Goal: Task Accomplishment & Management: Use online tool/utility

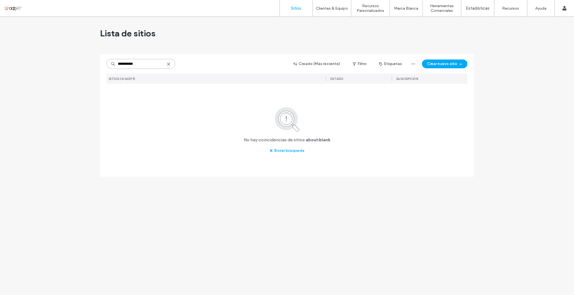
drag, startPoint x: 142, startPoint y: 63, endPoint x: 104, endPoint y: 63, distance: 38.5
click at [104, 63] on div "**********" at bounding box center [287, 115] width 374 height 122
paste input
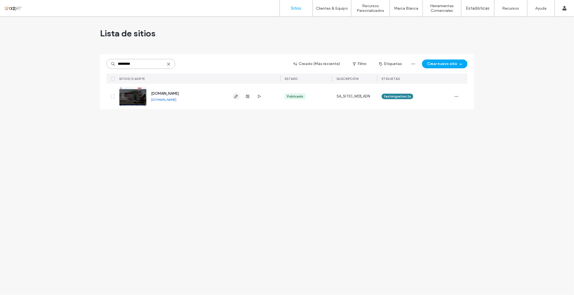
type input "*********"
click at [237, 98] on icon "button" at bounding box center [236, 96] width 4 height 4
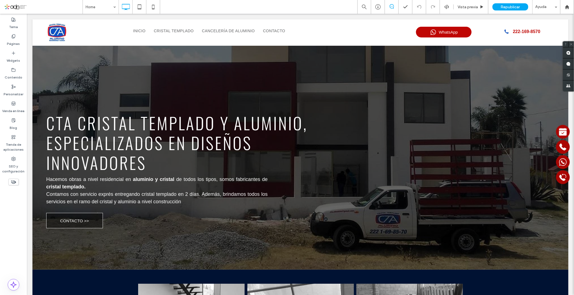
click at [12, 239] on div "Tema Páginas Widgets Contenido Personalizar Venda en línea Blog Tienda de aplic…" at bounding box center [13, 154] width 27 height 281
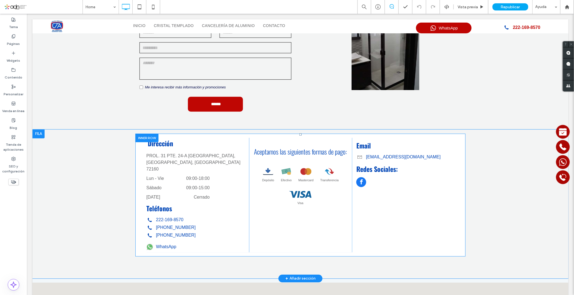
scroll to position [1101, 0]
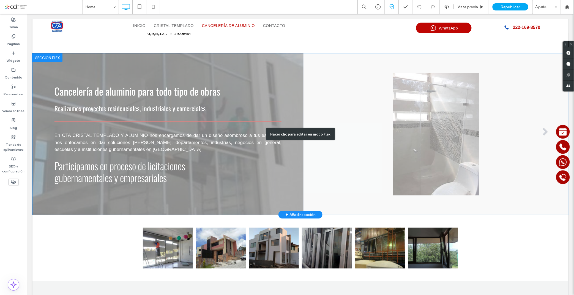
click at [516, 121] on div "Hacer clic para editar en modo Flex" at bounding box center [300, 133] width 536 height 161
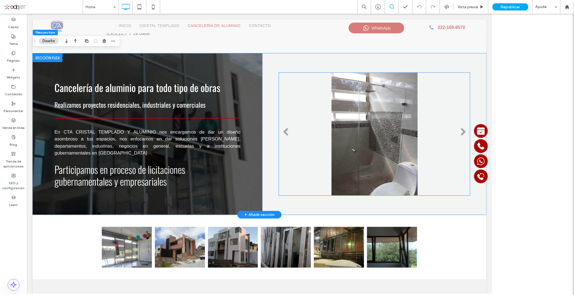
click at [414, 125] on li "Título de diapositiva Escriba el subtítulo aquí Botón" at bounding box center [374, 133] width 191 height 123
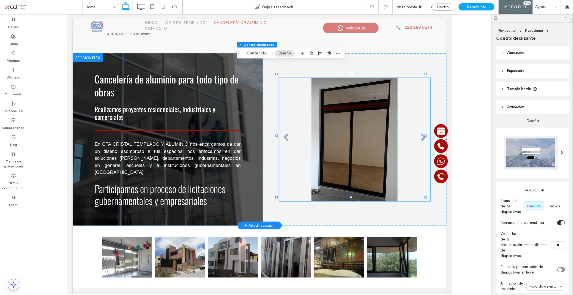
click at [333, 120] on li "Título de diapositiva Escriba el subtítulo aquí Botón" at bounding box center [354, 139] width 151 height 123
click at [257, 54] on button "Contenido" at bounding box center [256, 53] width 27 height 7
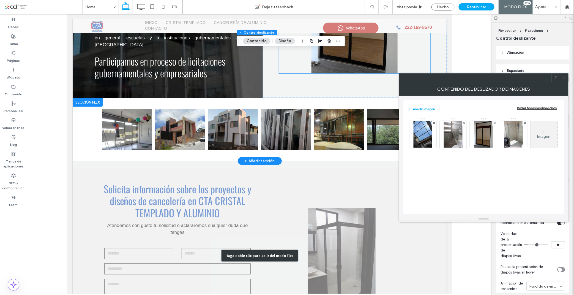
scroll to position [1223, 0]
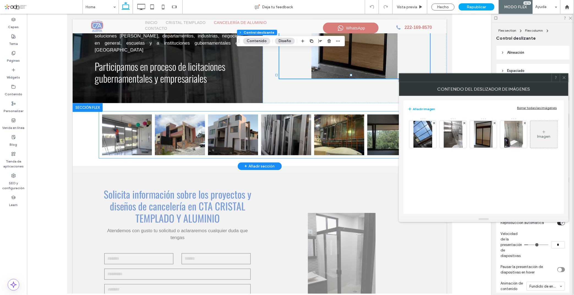
click at [332, 127] on link at bounding box center [339, 134] width 50 height 41
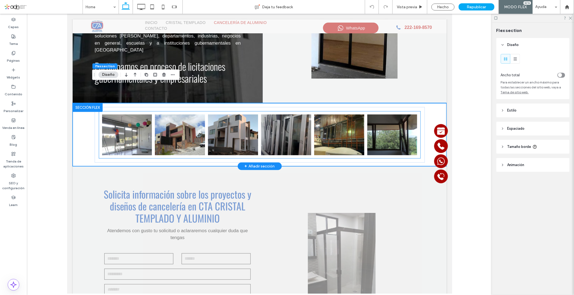
click at [332, 127] on link at bounding box center [339, 134] width 50 height 41
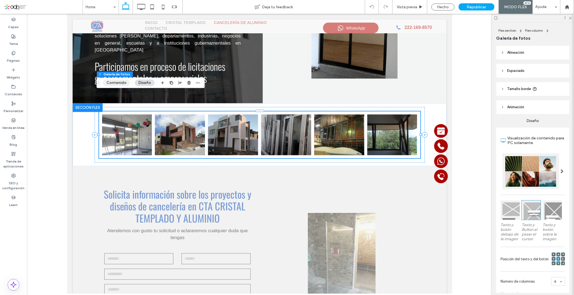
click at [109, 85] on button "Contenido" at bounding box center [116, 83] width 27 height 7
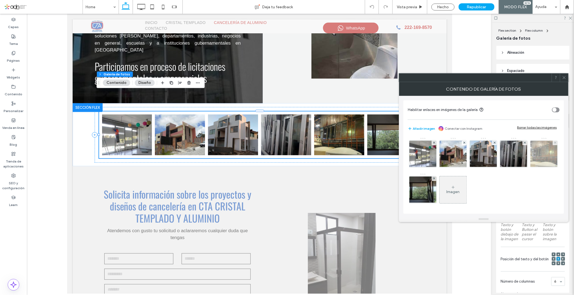
click at [553, 145] on div at bounding box center [555, 142] width 5 height 5
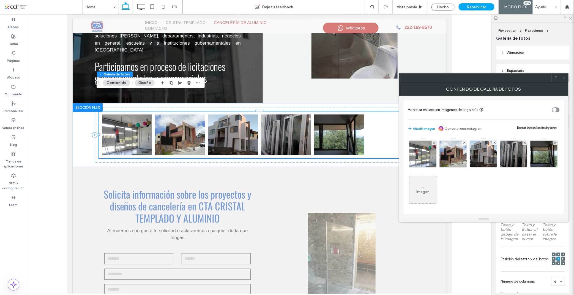
click at [563, 77] on icon at bounding box center [564, 77] width 4 height 4
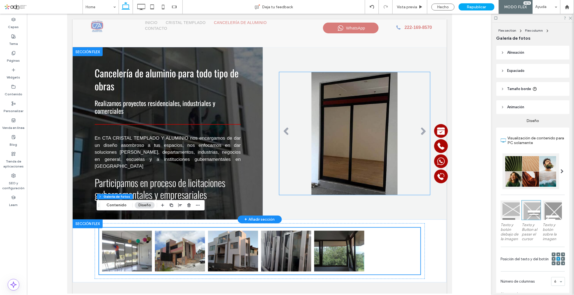
scroll to position [1101, 0]
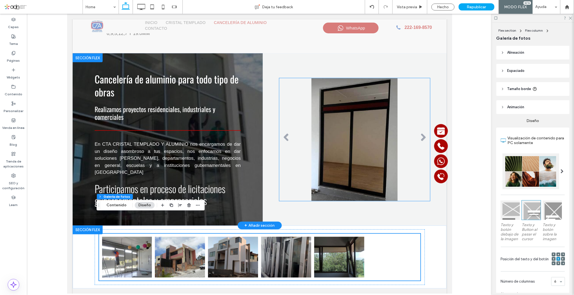
click at [363, 128] on li "Título de diapositiva Escriba el subtítulo aquí Botón" at bounding box center [354, 139] width 151 height 123
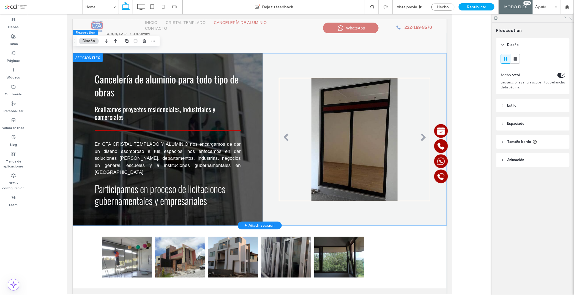
click at [361, 128] on li "Título de diapositiva Escriba el subtítulo aquí Botón" at bounding box center [354, 139] width 151 height 123
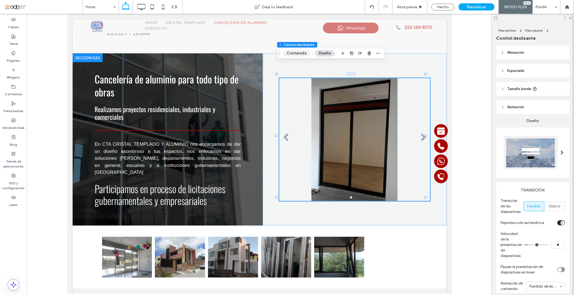
drag, startPoint x: 287, startPoint y: 56, endPoint x: 330, endPoint y: 126, distance: 82.3
click at [287, 56] on button "Contenido" at bounding box center [296, 53] width 27 height 7
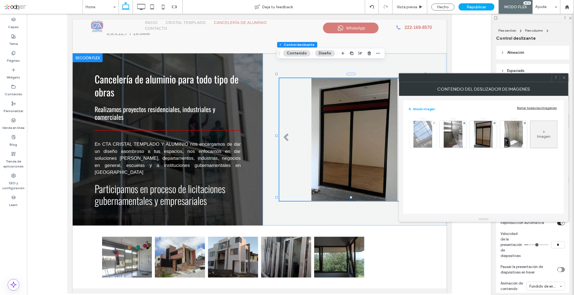
click at [435, 123] on div at bounding box center [434, 123] width 5 height 5
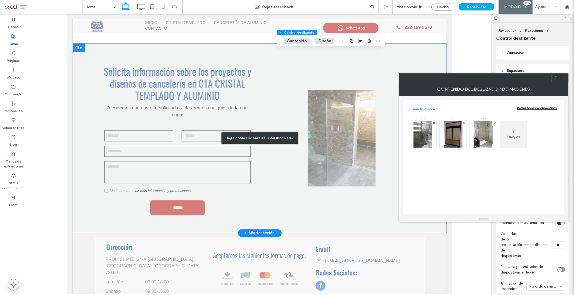
scroll to position [1315, 0]
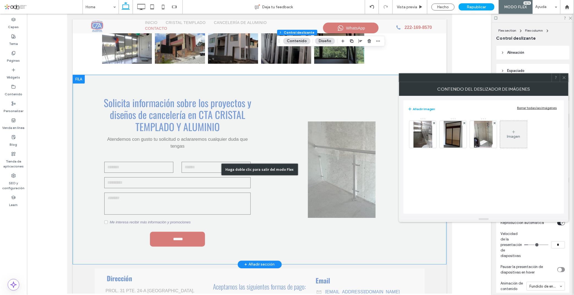
click at [341, 167] on div "Haga doble clic para salir del modo Flex" at bounding box center [259, 168] width 374 height 189
click at [317, 171] on div "Haga doble clic para salir del modo Flex" at bounding box center [259, 168] width 374 height 189
click at [357, 171] on li "Título de diapositiva Escriba el subtítulo aquí Botón" at bounding box center [341, 169] width 155 height 96
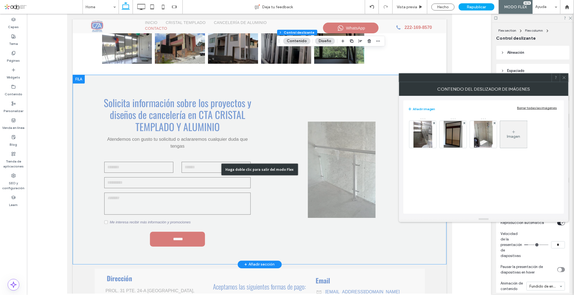
click at [255, 154] on form "NAME EMAIL ADDRESS Nuevo campo: MESSAGE Nuevo campo: Me interesa recibir más in…" at bounding box center [177, 205] width 155 height 102
click at [446, 74] on div "Solicita información sobre los proyectos y diseños de cancelería en CTA CRISTAL…" at bounding box center [259, 168] width 374 height 189
click at [370, 155] on li "Título de diapositiva Escriba el subtítulo aquí Botón" at bounding box center [341, 169] width 155 height 96
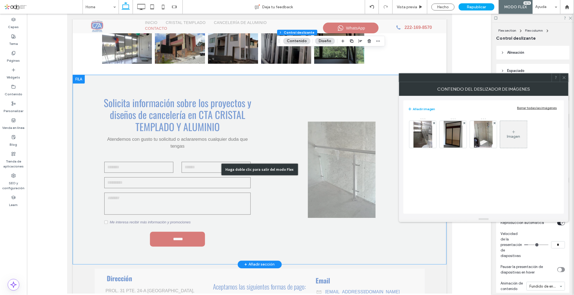
click at [413, 147] on li "Título de diapositiva Escriba el subtítulo aquí Botón" at bounding box center [341, 169] width 155 height 96
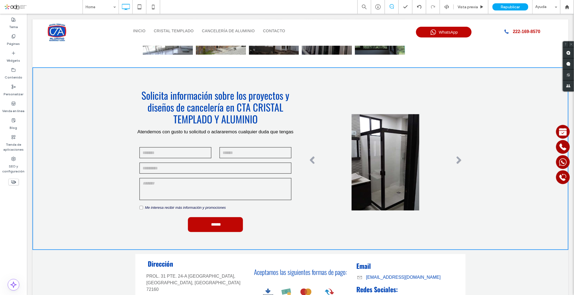
click at [369, 163] on li "Título de diapositiva Escriba el subtítulo aquí Botón" at bounding box center [385, 162] width 160 height 96
click at [353, 136] on li "Título de diapositiva Escriba el subtítulo aquí Botón" at bounding box center [385, 162] width 160 height 96
click at [359, 160] on li "Título de diapositiva Escriba el subtítulo aquí Botón" at bounding box center [385, 162] width 160 height 96
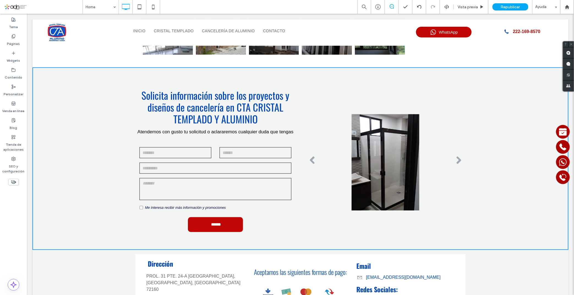
click at [359, 160] on li "Título de diapositiva Escriba el subtítulo aquí Botón" at bounding box center [385, 162] width 160 height 96
click at [370, 124] on li "Título de diapositiva Escriba el subtítulo aquí Botón" at bounding box center [385, 162] width 160 height 96
click at [381, 157] on li "Título de diapositiva Escriba el subtítulo aquí Botón" at bounding box center [385, 162] width 160 height 96
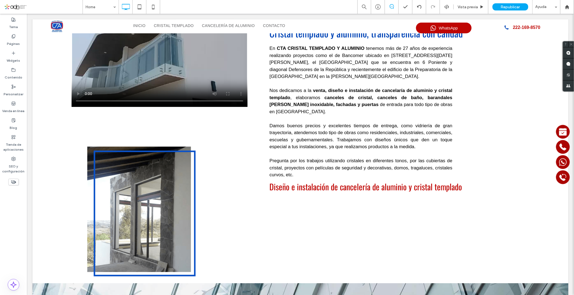
scroll to position [520, 0]
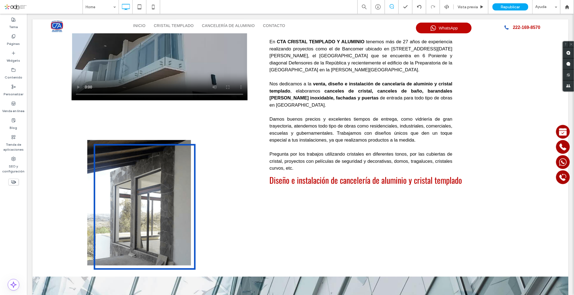
click at [149, 202] on div "Click To Paste Click To Paste Click To Paste" at bounding box center [139, 203] width 193 height 138
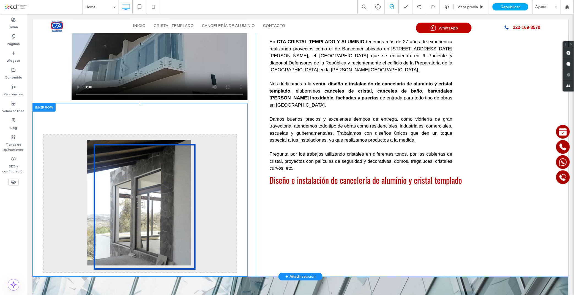
click at [184, 161] on div "Click To Paste Click To Paste Click To Paste" at bounding box center [139, 203] width 193 height 138
click at [146, 168] on div "Click To Paste Click To Paste Click To Paste" at bounding box center [139, 203] width 193 height 138
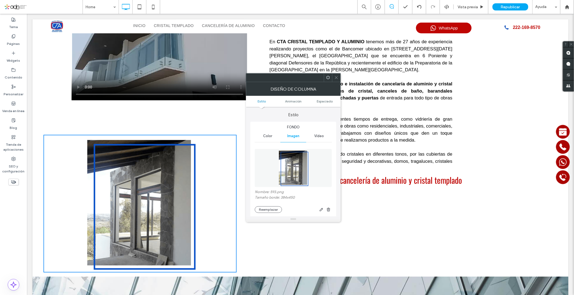
click at [86, 166] on div "Click To Paste Click To Paste Click To Paste" at bounding box center [139, 203] width 193 height 138
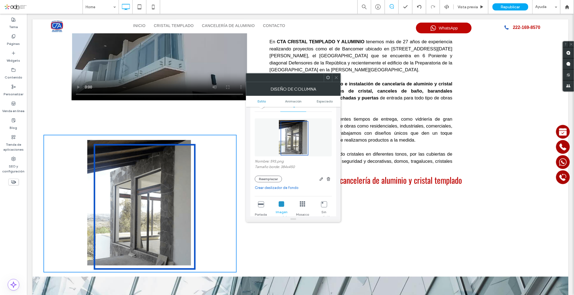
click at [150, 173] on div "Click To Paste Click To Paste Click To Paste" at bounding box center [139, 203] width 193 height 138
click at [328, 177] on icon "button" at bounding box center [328, 179] width 4 height 4
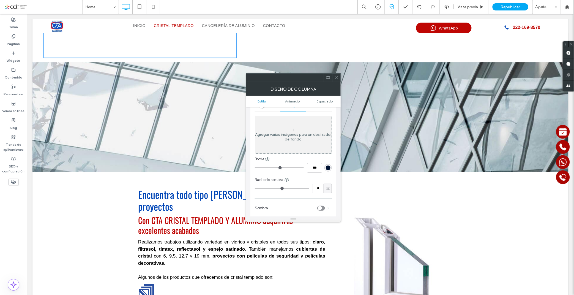
scroll to position [948, 0]
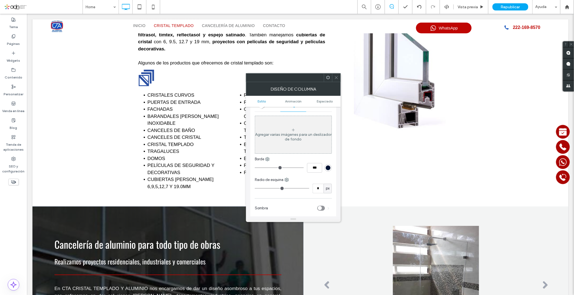
click at [337, 84] on div "Diseño de columna" at bounding box center [293, 89] width 95 height 14
click at [337, 79] on icon at bounding box center [336, 77] width 4 height 4
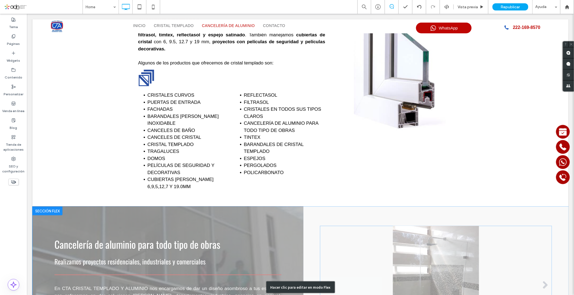
scroll to position [1101, 0]
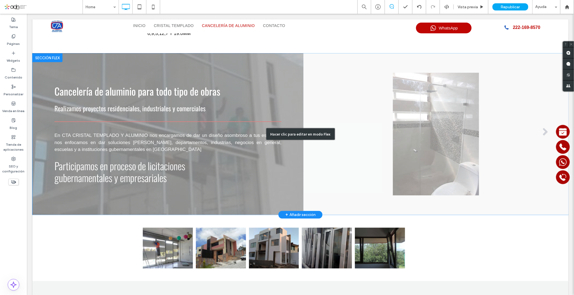
click at [421, 130] on div "Hacer clic para editar en modo Flex" at bounding box center [300, 133] width 536 height 161
click at [370, 93] on li "Título de diapositiva Escriba el subtítulo aquí Botón" at bounding box center [436, 133] width 232 height 123
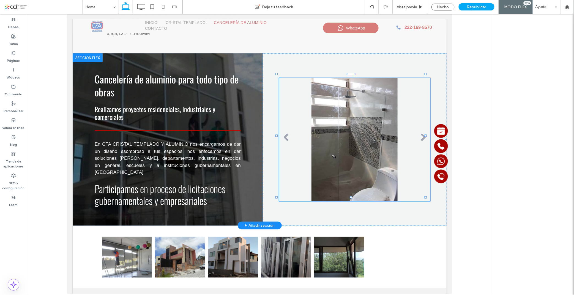
click at [411, 93] on div "Contenido del deslizador de imágenes" at bounding box center [484, 89] width 170 height 14
click at [401, 108] on div "Añadir imagen Borrar todas las imágenes Imagen" at bounding box center [484, 156] width 170 height 121
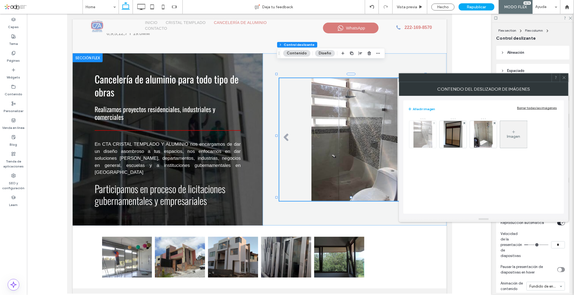
click at [433, 122] on use at bounding box center [434, 123] width 2 height 2
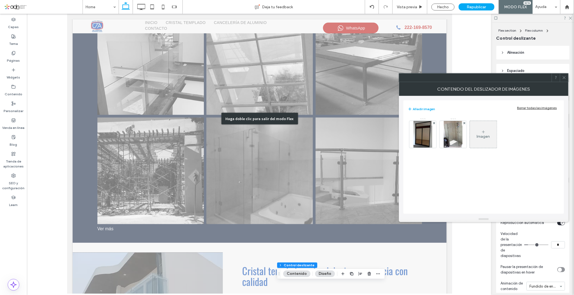
scroll to position [244, 0]
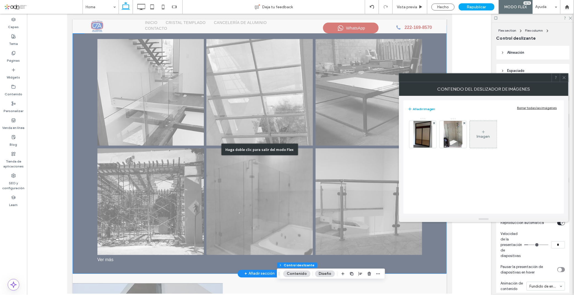
click at [187, 211] on div "Haga doble clic para salir del modo Flex" at bounding box center [259, 149] width 374 height 248
drag, startPoint x: 260, startPoint y: 160, endPoint x: 260, endPoint y: 154, distance: 6.1
click at [260, 159] on div "Haga doble clic para salir del modo Flex" at bounding box center [259, 149] width 374 height 248
click at [258, 146] on div "Haga doble clic para salir del modo Flex" at bounding box center [259, 149] width 77 height 12
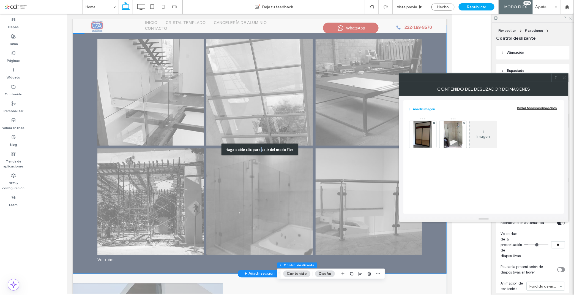
click at [298, 147] on li "Button" at bounding box center [259, 201] width 109 height 109
click at [204, 144] on link at bounding box center [150, 92] width 107 height 107
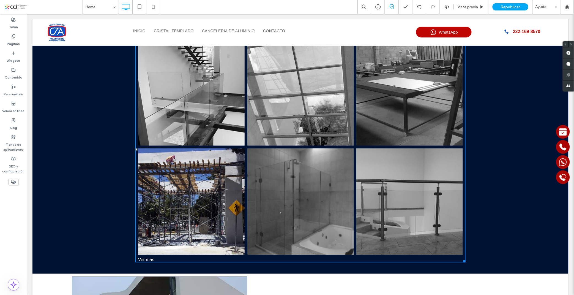
click at [188, 210] on link at bounding box center [191, 201] width 107 height 107
click at [198, 188] on link at bounding box center [191, 201] width 107 height 107
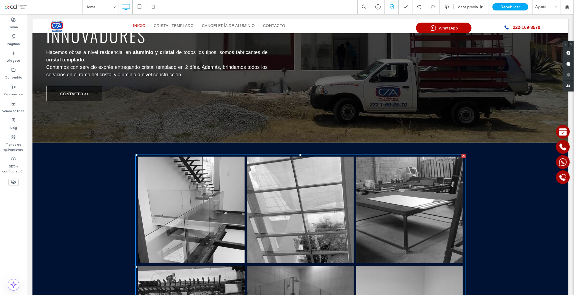
scroll to position [122, 0]
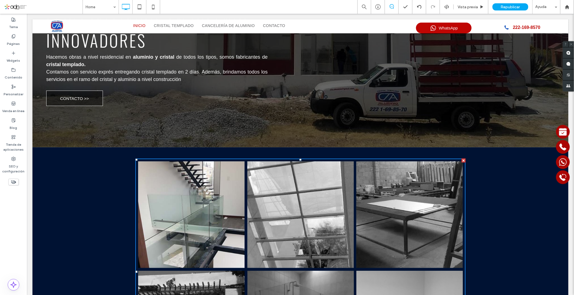
click at [174, 168] on link at bounding box center [191, 214] width 107 height 107
click at [263, 184] on link at bounding box center [300, 214] width 107 height 107
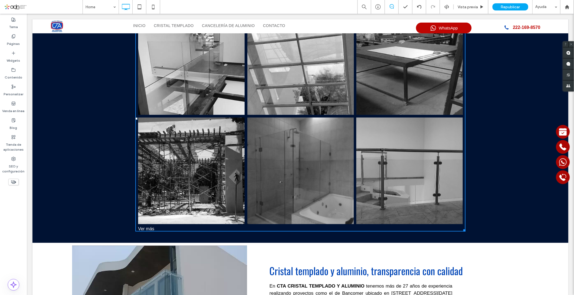
click at [146, 230] on div "Ver más" at bounding box center [300, 228] width 330 height 5
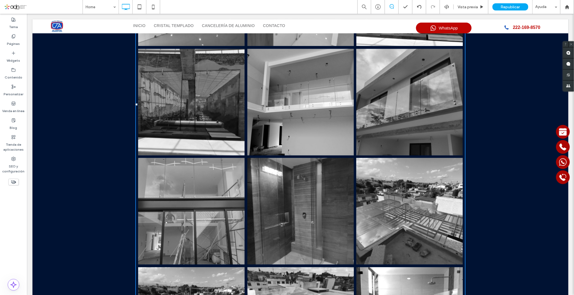
scroll to position [515, 0]
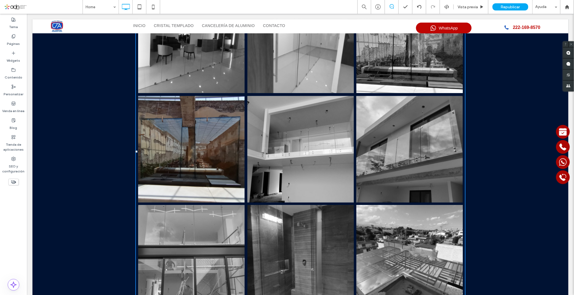
click at [172, 144] on link at bounding box center [191, 148] width 107 height 107
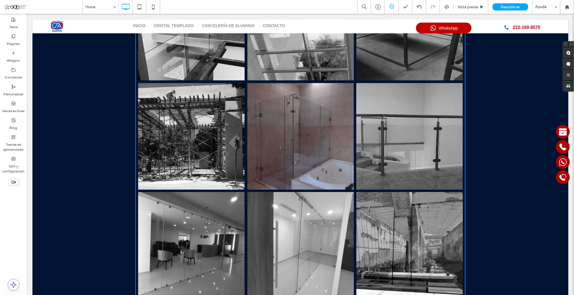
scroll to position [240, 0]
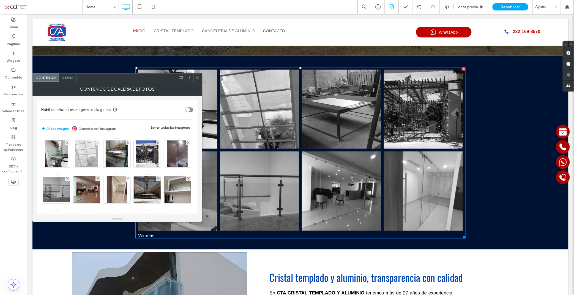
click at [91, 158] on img at bounding box center [86, 153] width 22 height 27
click at [97, 144] on span at bounding box center [98, 142] width 2 height 5
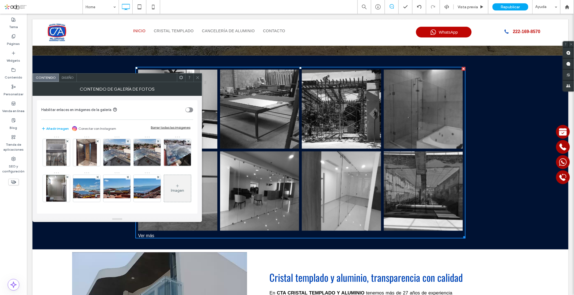
scroll to position [109, 0]
click at [129, 159] on img at bounding box center [147, 152] width 36 height 27
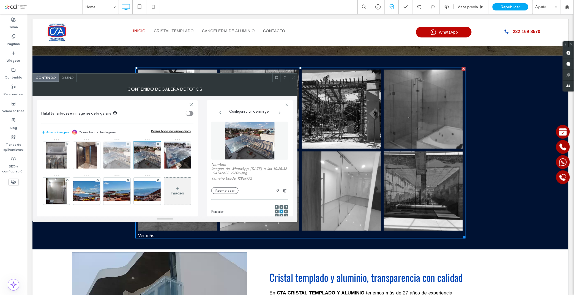
click at [99, 156] on img at bounding box center [117, 155] width 36 height 27
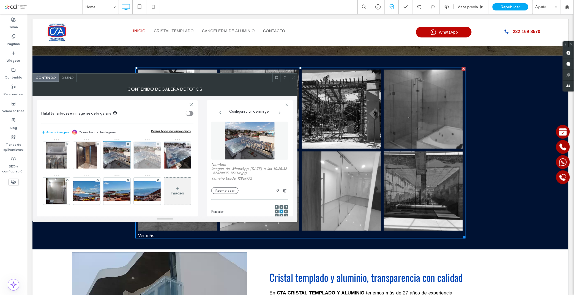
click at [129, 157] on img at bounding box center [147, 155] width 36 height 27
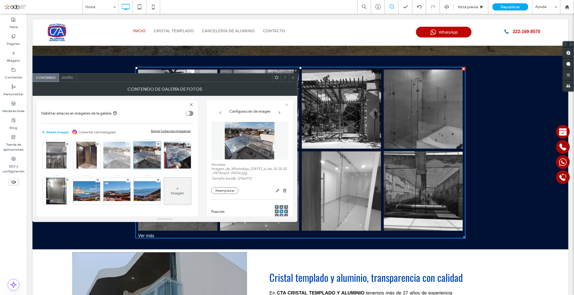
click at [99, 155] on img at bounding box center [117, 155] width 36 height 27
click at [127, 145] on icon at bounding box center [128, 144] width 2 height 2
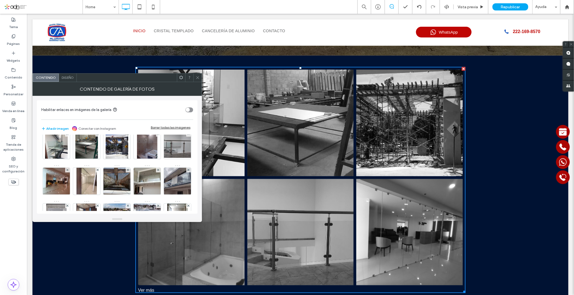
scroll to position [0, 0]
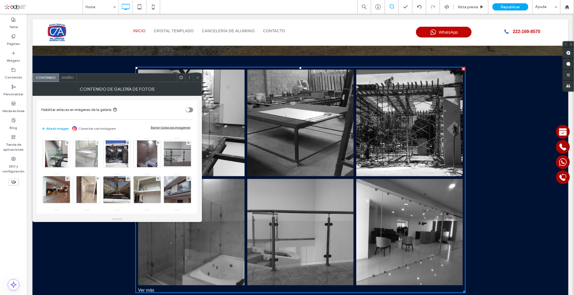
click at [84, 151] on img at bounding box center [86, 153] width 22 height 27
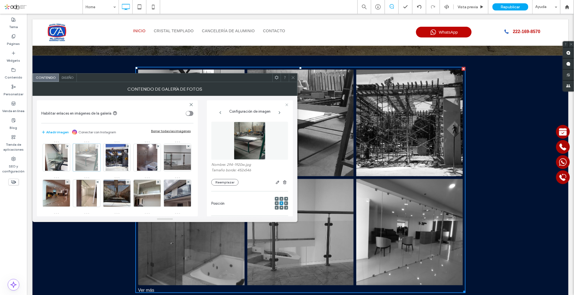
click at [98, 145] on icon at bounding box center [98, 146] width 2 height 2
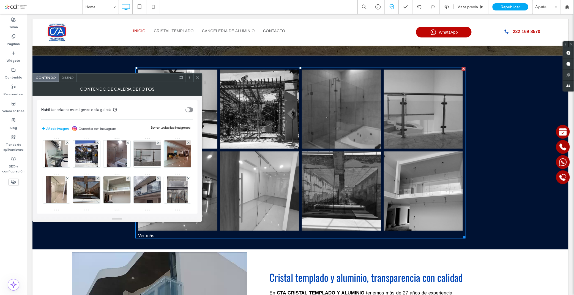
click at [198, 77] on icon at bounding box center [198, 77] width 4 height 4
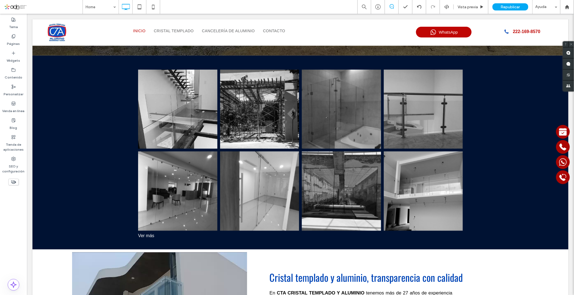
click at [12, 231] on div "Tema Páginas Widgets Contenido Personalizar Venda en línea Blog Tienda de aplic…" at bounding box center [13, 154] width 27 height 281
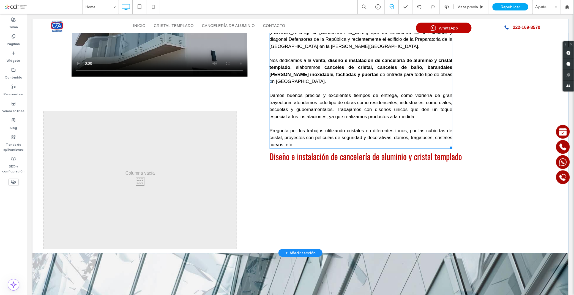
scroll to position [581, 0]
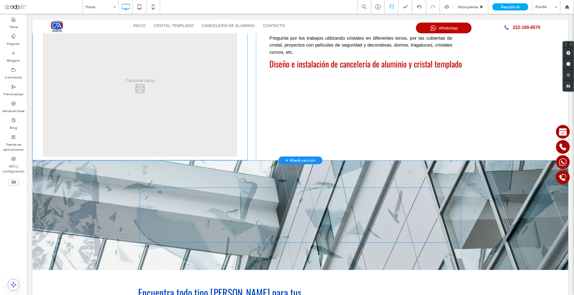
click at [175, 98] on div "Click To Paste" at bounding box center [139, 87] width 193 height 138
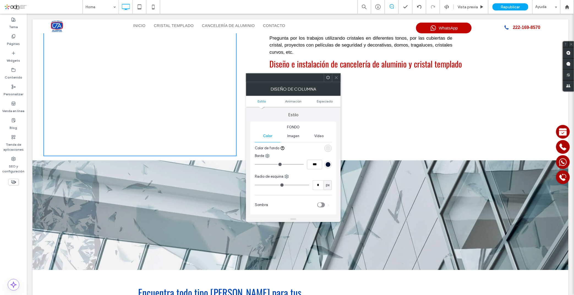
click at [299, 138] on div "Imagen" at bounding box center [293, 136] width 26 height 12
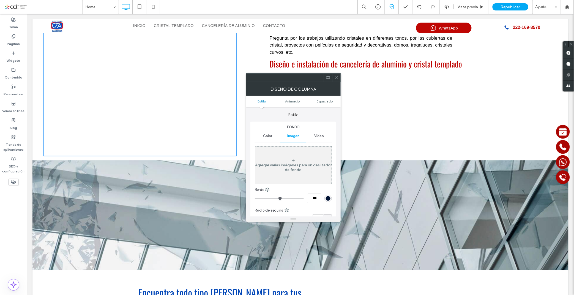
click at [295, 157] on div "Agregar varias imágenes para un deslizador de fondo" at bounding box center [293, 165] width 77 height 36
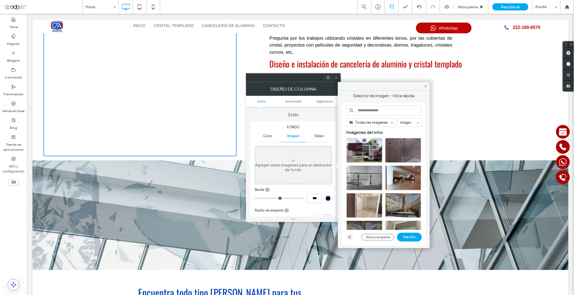
click at [350, 238] on icon "button" at bounding box center [350, 237] width 4 height 4
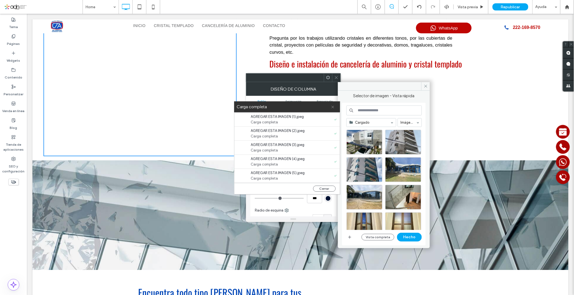
click at [333, 107] on use at bounding box center [333, 107] width 2 height 2
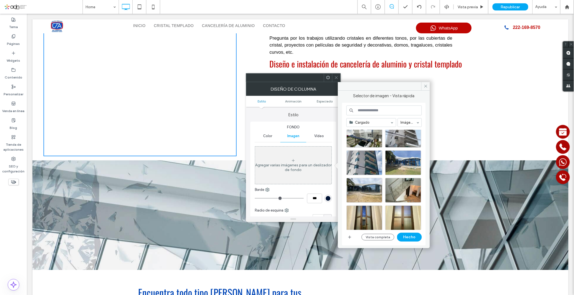
scroll to position [0, 0]
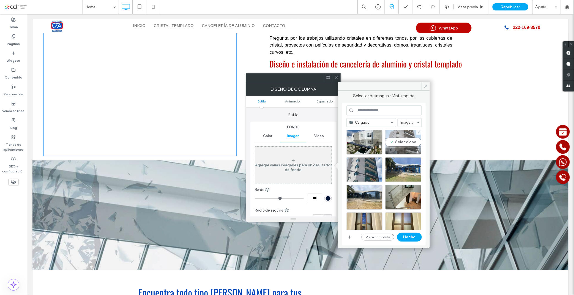
click at [404, 144] on div "Seleccione" at bounding box center [403, 142] width 36 height 25
drag, startPoint x: 408, startPoint y: 239, endPoint x: 337, endPoint y: 199, distance: 81.9
click at [408, 239] on button "Hecho" at bounding box center [409, 237] width 25 height 9
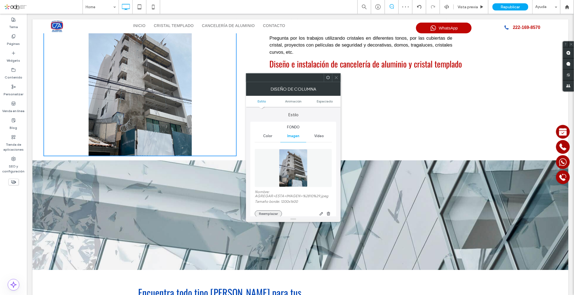
click at [268, 211] on button "Reemplazar" at bounding box center [268, 213] width 27 height 7
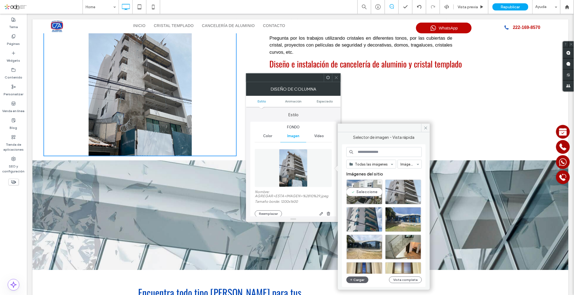
drag, startPoint x: 369, startPoint y: 194, endPoint x: 327, endPoint y: 210, distance: 45.0
click at [369, 194] on div "Seleccione" at bounding box center [364, 191] width 36 height 25
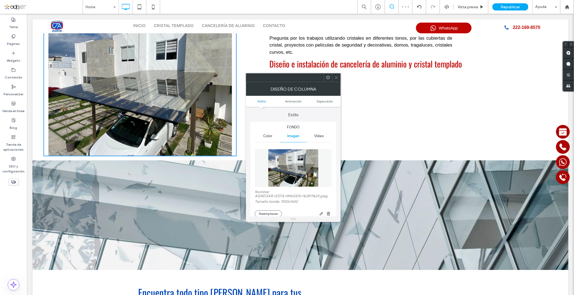
click at [334, 78] on icon at bounding box center [336, 77] width 4 height 4
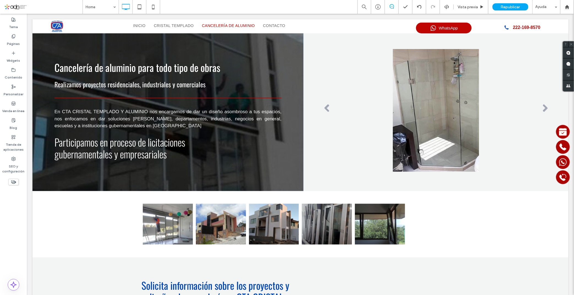
scroll to position [1101, 0]
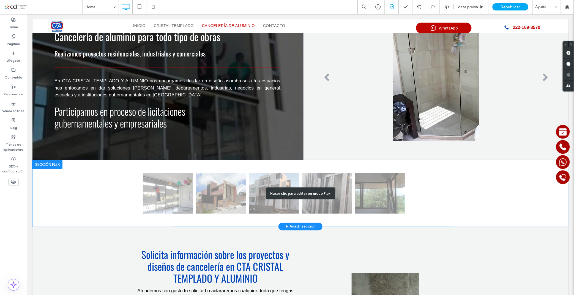
click at [306, 187] on div "Hacer clic para editar en modo Flex" at bounding box center [300, 193] width 69 height 12
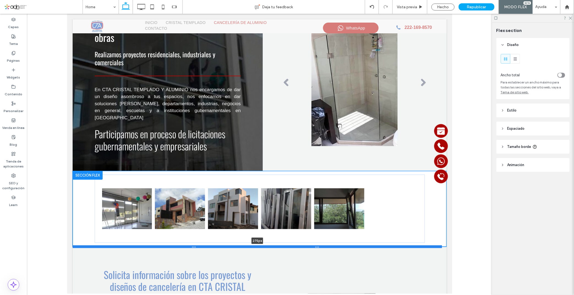
drag, startPoint x: 328, startPoint y: 213, endPoint x: 327, endPoint y: 226, distance: 13.0
click at [327, 245] on div at bounding box center [256, 246] width 369 height 3
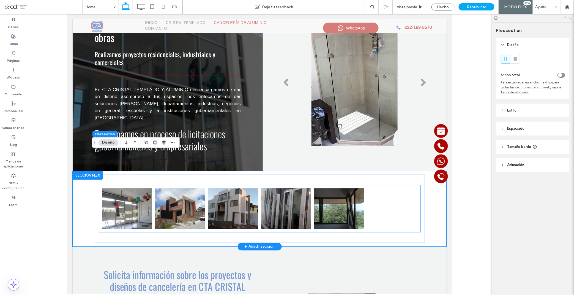
type input "***"
click at [355, 197] on link at bounding box center [339, 208] width 50 height 41
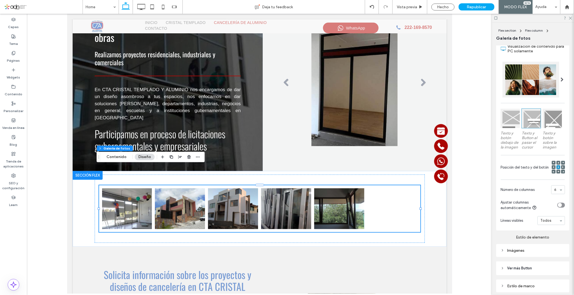
scroll to position [111, 0]
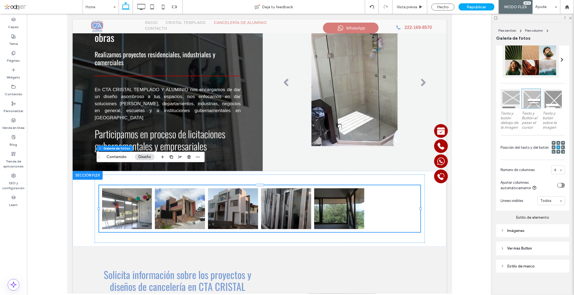
click at [520, 228] on div "Imágenes" at bounding box center [533, 230] width 64 height 5
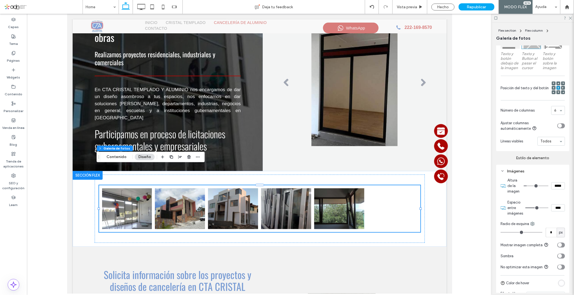
scroll to position [203, 0]
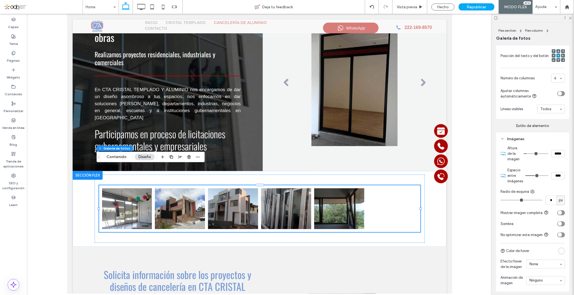
type input "***"
type input "*****"
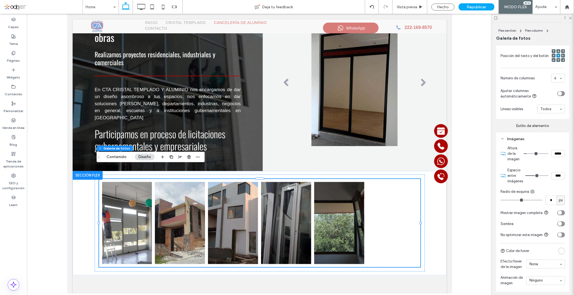
type input "***"
type input "*****"
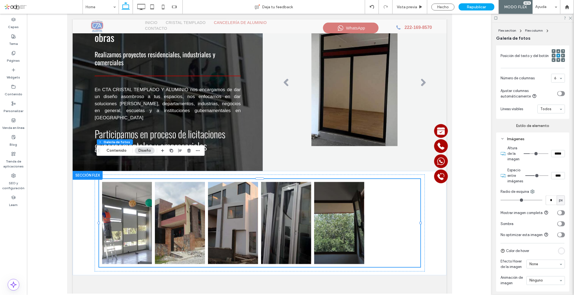
type input "***"
type input "*****"
type input "***"
type input "*****"
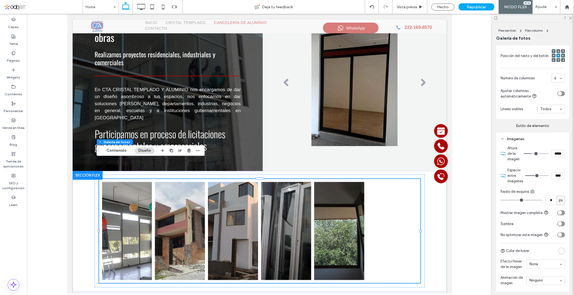
type input "*"
type input "***"
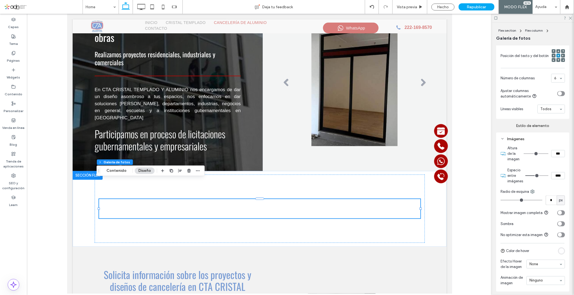
type input "**"
type input "****"
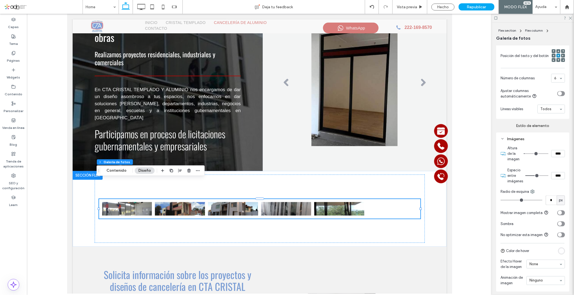
type input "**"
type input "****"
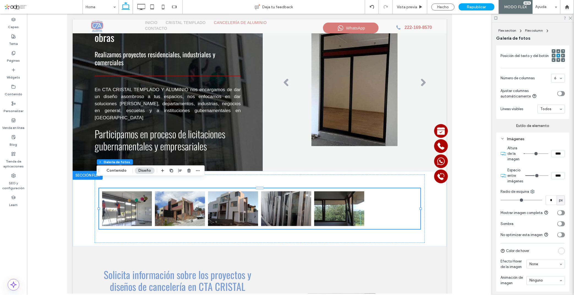
type input "***"
type input "*****"
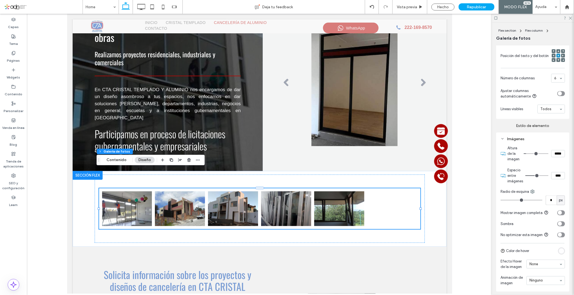
type input "***"
type input "*****"
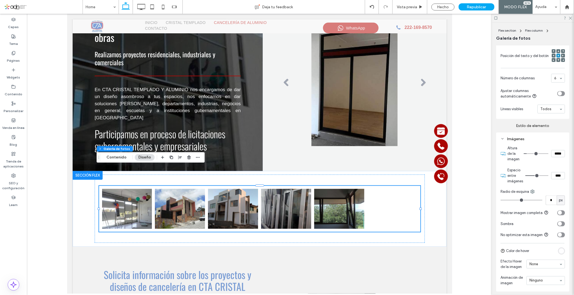
type input "***"
type input "*****"
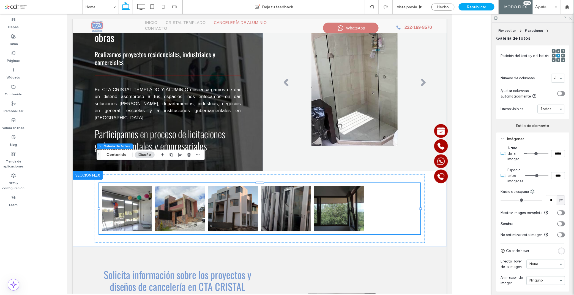
type input "***"
click at [527, 153] on input "range" at bounding box center [536, 153] width 25 height 1
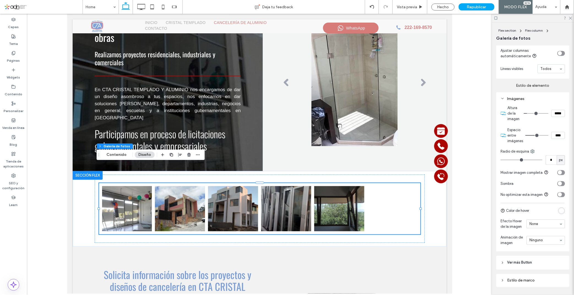
scroll to position [233, 0]
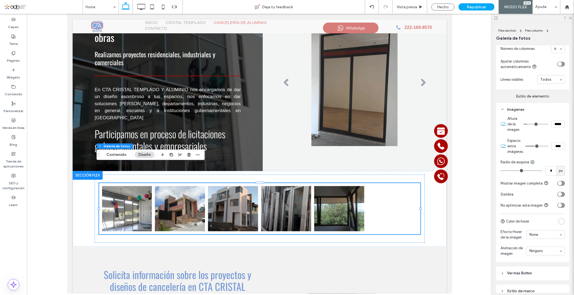
type input "*"
type input "***"
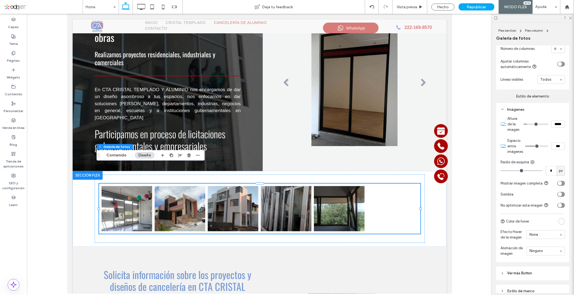
type input "*"
click at [535, 146] on input "range" at bounding box center [537, 146] width 23 height 1
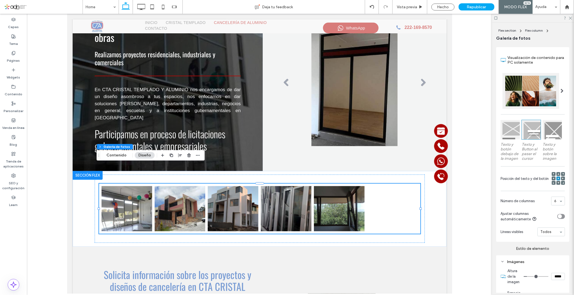
scroll to position [171, 0]
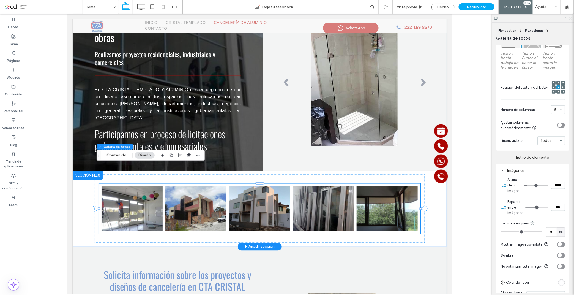
click at [140, 204] on link at bounding box center [131, 208] width 61 height 45
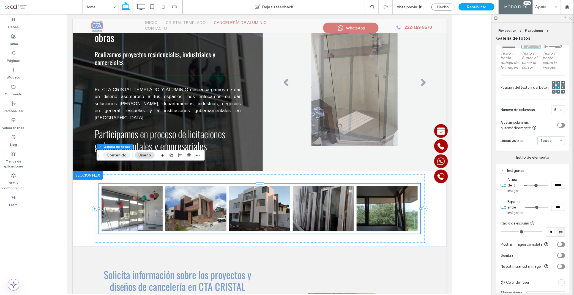
click at [119, 155] on button "Contenido" at bounding box center [116, 155] width 27 height 7
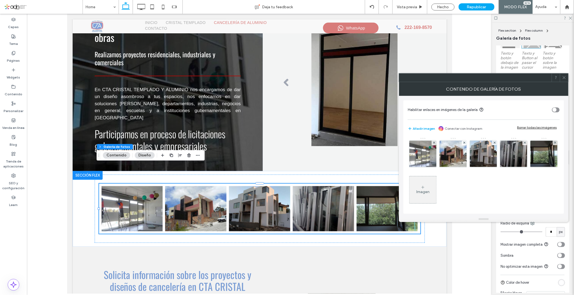
click at [436, 185] on div "Imagen" at bounding box center [423, 190] width 27 height 26
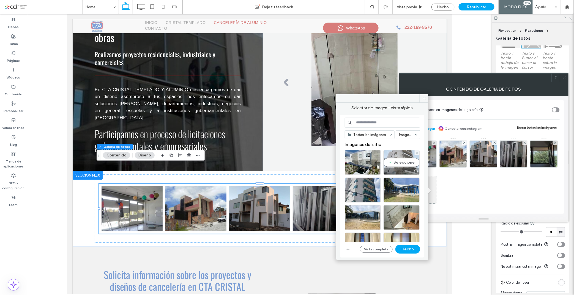
click at [400, 163] on div "Seleccione" at bounding box center [402, 162] width 36 height 25
click at [367, 189] on div "Seleccione" at bounding box center [363, 190] width 36 height 25
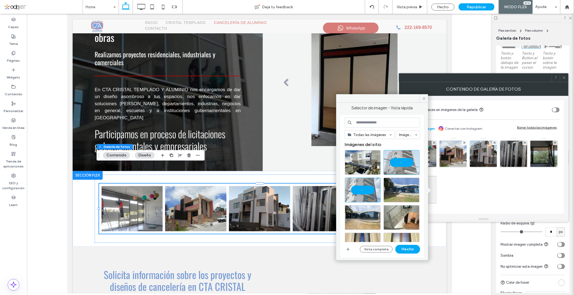
click at [400, 249] on button "Hecho" at bounding box center [407, 249] width 25 height 9
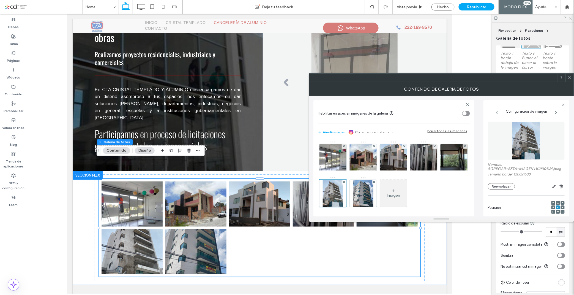
click at [570, 79] on icon at bounding box center [570, 77] width 4 height 4
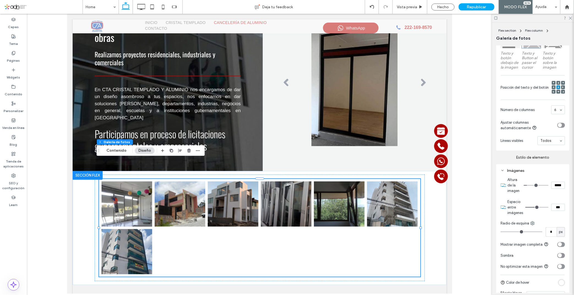
click at [557, 110] on div "6" at bounding box center [559, 109] width 14 height 9
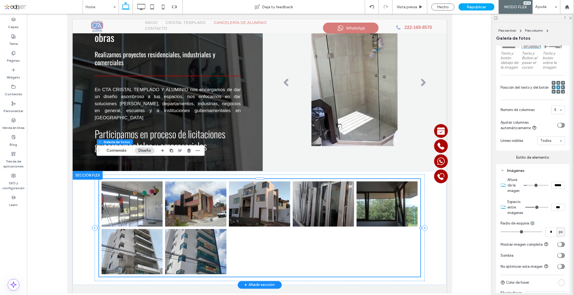
click at [187, 240] on link at bounding box center [195, 251] width 61 height 45
drag, startPoint x: 116, startPoint y: 149, endPoint x: 147, endPoint y: 182, distance: 45.8
click at [116, 149] on button "Contenido" at bounding box center [116, 150] width 27 height 7
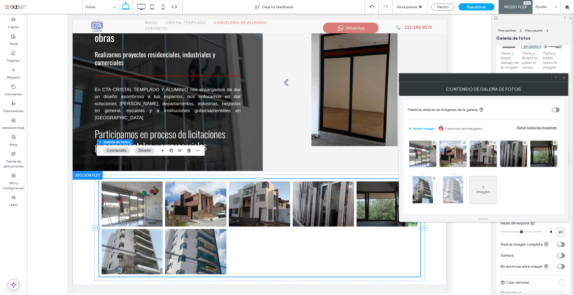
click at [466, 178] on icon at bounding box center [464, 178] width 2 height 2
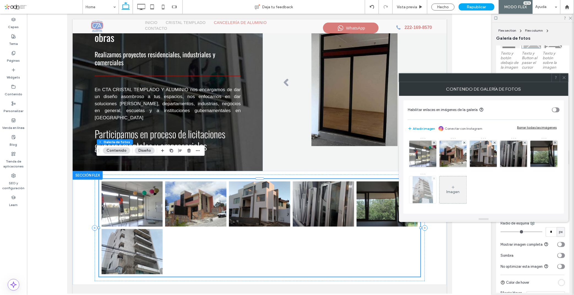
click at [435, 179] on use at bounding box center [434, 178] width 2 height 2
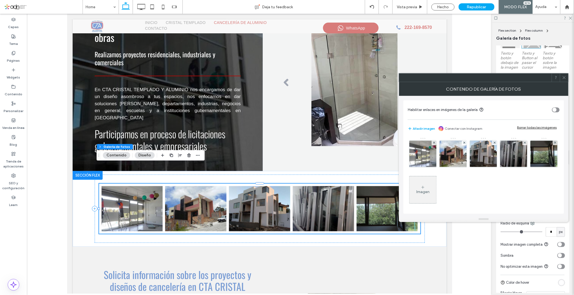
drag, startPoint x: 563, startPoint y: 78, endPoint x: 299, endPoint y: 140, distance: 271.2
click at [563, 78] on icon at bounding box center [564, 77] width 4 height 4
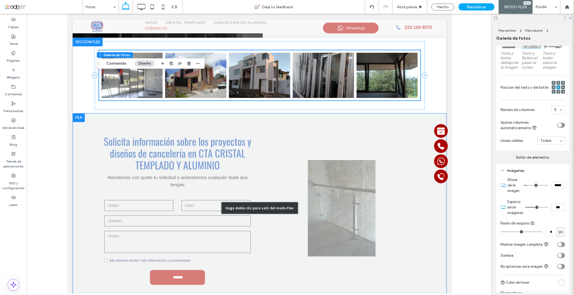
scroll to position [1284, 0]
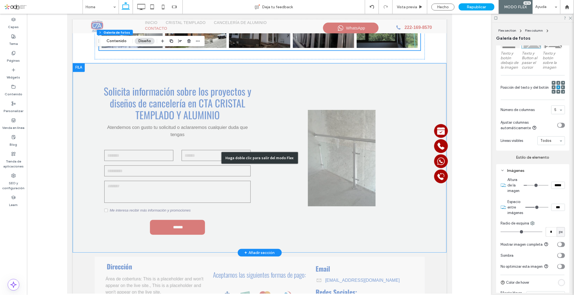
click at [334, 160] on div "Haga doble clic para salir del modo Flex" at bounding box center [259, 157] width 374 height 189
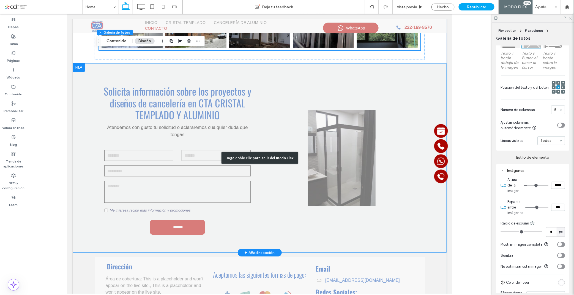
click at [308, 145] on div "Haga doble clic para salir del modo Flex" at bounding box center [259, 157] width 374 height 189
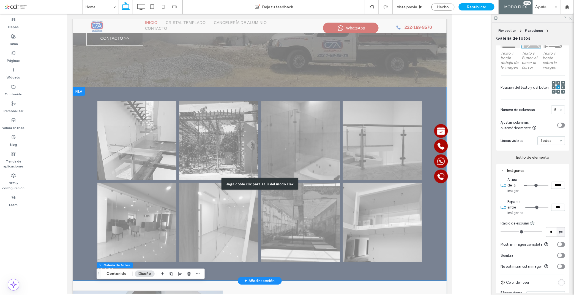
scroll to position [183, 0]
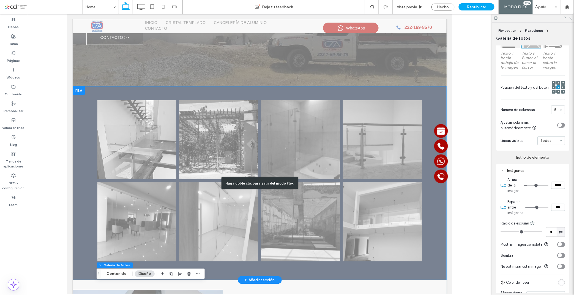
click at [216, 170] on div "Haga doble clic para salir del modo Flex" at bounding box center [259, 183] width 374 height 194
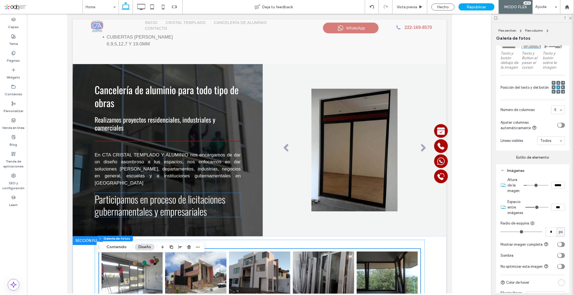
scroll to position [1009, 0]
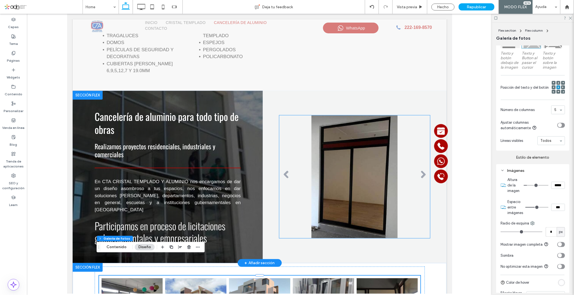
click at [388, 159] on li "Título de diapositiva Escriba el subtítulo aquí Botón" at bounding box center [354, 176] width 151 height 123
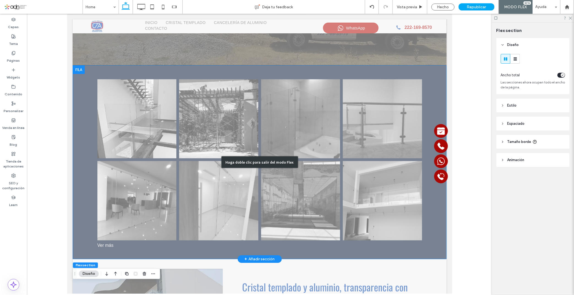
scroll to position [183, 0]
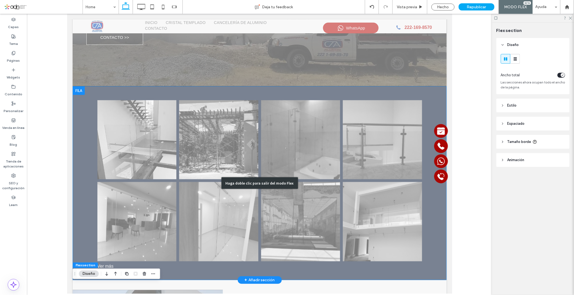
click at [242, 182] on div "Haga doble clic para salir del modo Flex" at bounding box center [259, 183] width 77 height 12
click at [194, 178] on div "Haga doble clic para salir del modo Flex" at bounding box center [259, 183] width 374 height 194
click at [246, 180] on div "Haga doble clic para salir del modo Flex" at bounding box center [259, 183] width 77 height 12
click at [213, 202] on div "Haga doble clic para salir del modo Flex" at bounding box center [259, 183] width 374 height 194
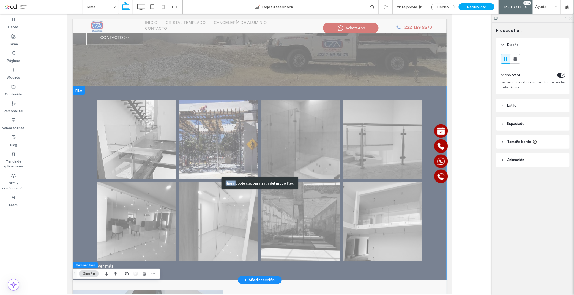
drag, startPoint x: 213, startPoint y: 202, endPoint x: 301, endPoint y: 179, distance: 90.8
click at [176, 202] on link at bounding box center [136, 221] width 79 height 79
click at [260, 179] on li "Button" at bounding box center [219, 140] width 82 height 82
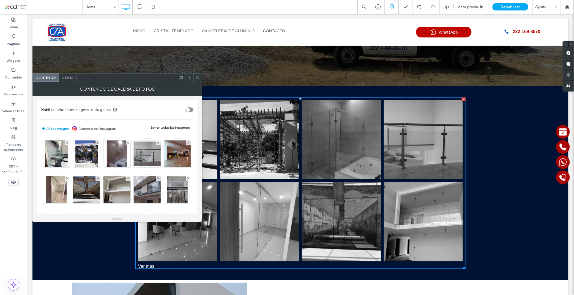
click at [59, 130] on button "Añadir imagen" at bounding box center [55, 128] width 28 height 7
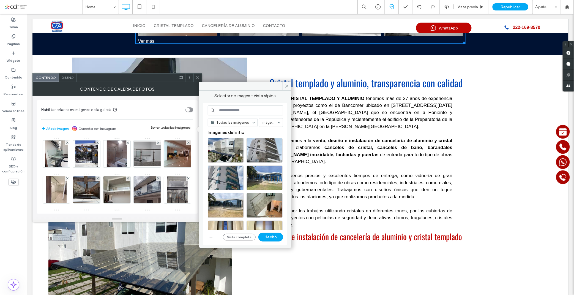
scroll to position [397, 0]
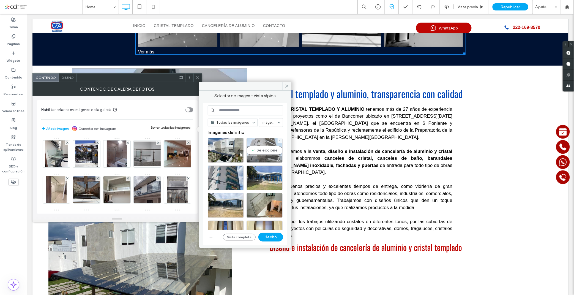
click at [265, 146] on div "Seleccione" at bounding box center [265, 150] width 36 height 25
click at [228, 167] on div "Seleccione" at bounding box center [226, 177] width 36 height 25
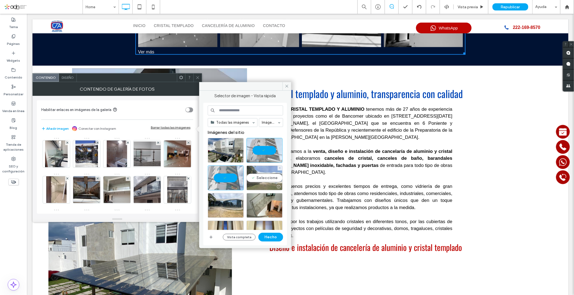
click at [258, 178] on div "Seleccione" at bounding box center [265, 177] width 36 height 25
click at [227, 202] on div "Seleccione" at bounding box center [226, 205] width 36 height 25
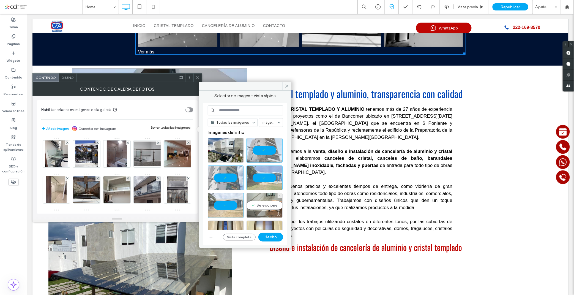
click at [255, 206] on div "Seleccione" at bounding box center [265, 205] width 36 height 25
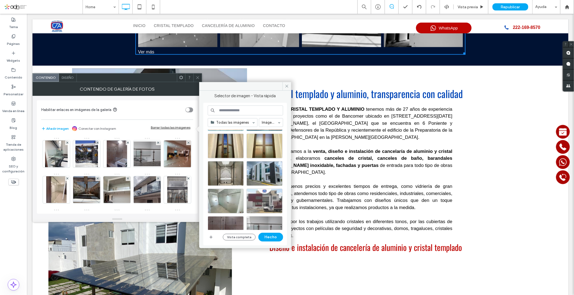
scroll to position [92, 0]
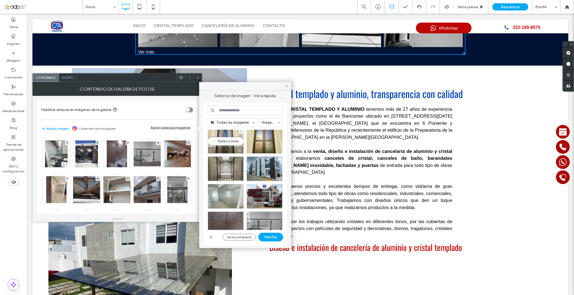
click at [222, 148] on div at bounding box center [226, 150] width 36 height 7
click at [256, 146] on div "Seleccione" at bounding box center [265, 141] width 36 height 25
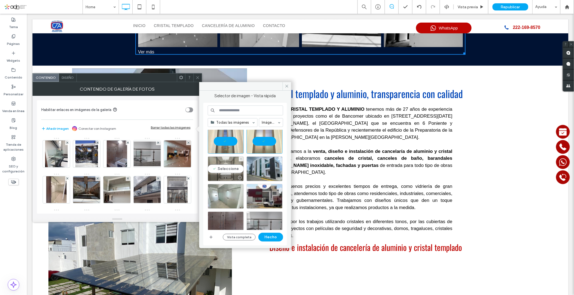
click at [228, 172] on div "Seleccione" at bounding box center [226, 168] width 36 height 25
click at [263, 168] on div "Seleccione" at bounding box center [265, 168] width 36 height 25
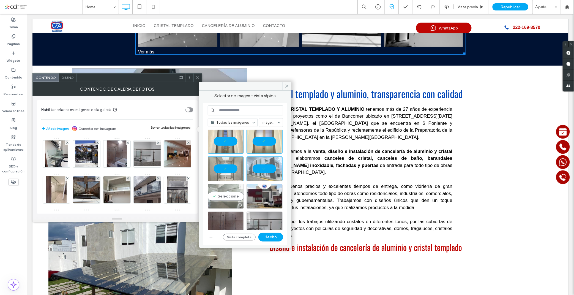
click at [231, 189] on div "Seleccione" at bounding box center [226, 196] width 36 height 25
click at [277, 236] on button "Hecho" at bounding box center [270, 237] width 25 height 9
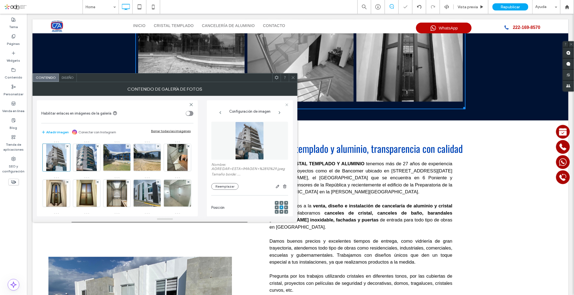
scroll to position [452, 0]
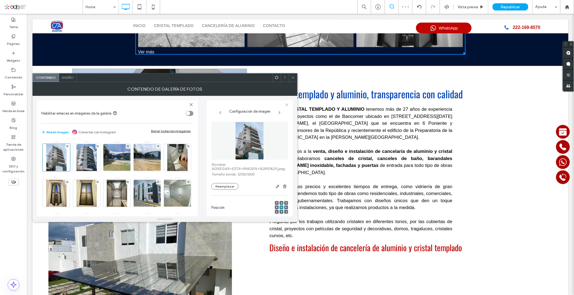
click at [292, 81] on span at bounding box center [293, 77] width 4 height 8
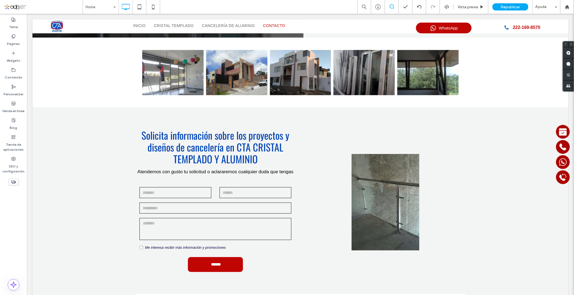
scroll to position [1461, 0]
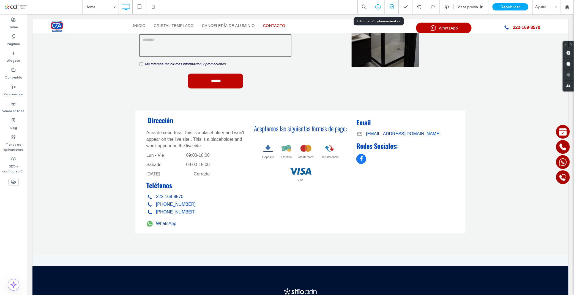
click at [376, 8] on icon at bounding box center [378, 7] width 6 height 6
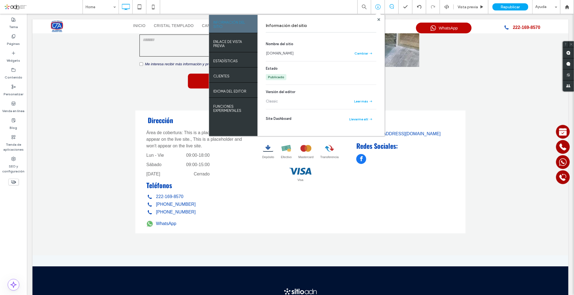
click at [289, 54] on link "[DOMAIN_NAME]" at bounding box center [280, 54] width 28 height 6
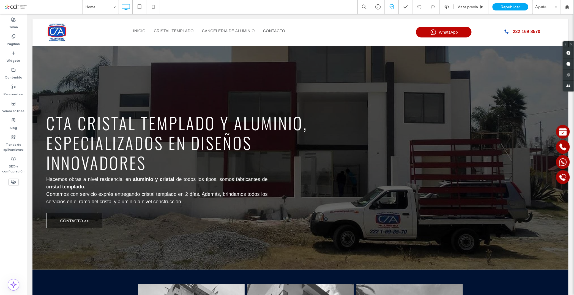
click at [14, 241] on div "Tema Páginas Widgets Contenido Personalizar Venda en línea Blog Tienda de aplic…" at bounding box center [13, 154] width 27 height 281
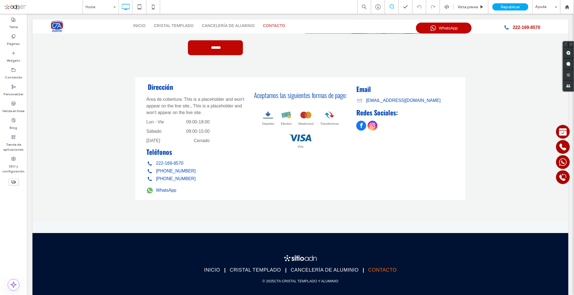
scroll to position [1498, 0]
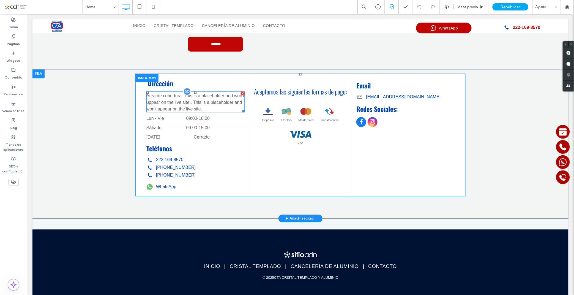
click at [198, 91] on span at bounding box center [195, 101] width 98 height 21
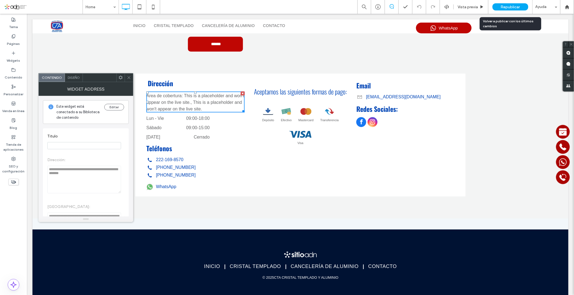
drag, startPoint x: 500, startPoint y: 10, endPoint x: 184, endPoint y: 122, distance: 334.9
click at [500, 10] on div "Republicar" at bounding box center [511, 7] width 36 height 14
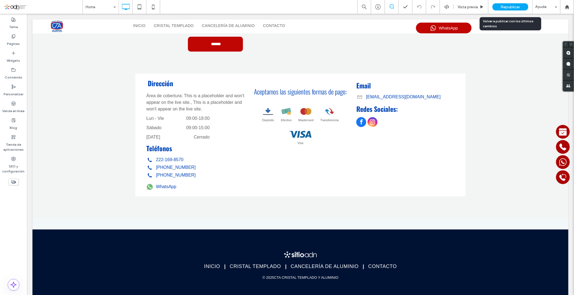
click at [502, 7] on span "Republicar" at bounding box center [510, 7] width 19 height 5
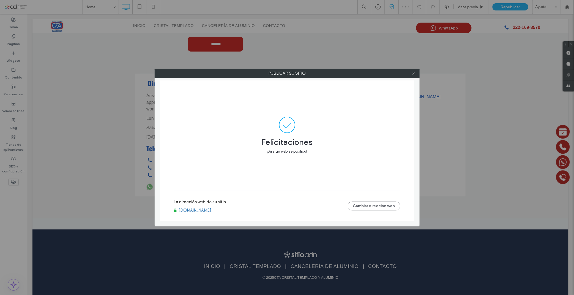
click at [183, 206] on label "La dirección web de su sitio" at bounding box center [200, 203] width 52 height 8
click at [197, 209] on link "[DOMAIN_NAME]" at bounding box center [195, 210] width 33 height 5
